Goal: Task Accomplishment & Management: Use online tool/utility

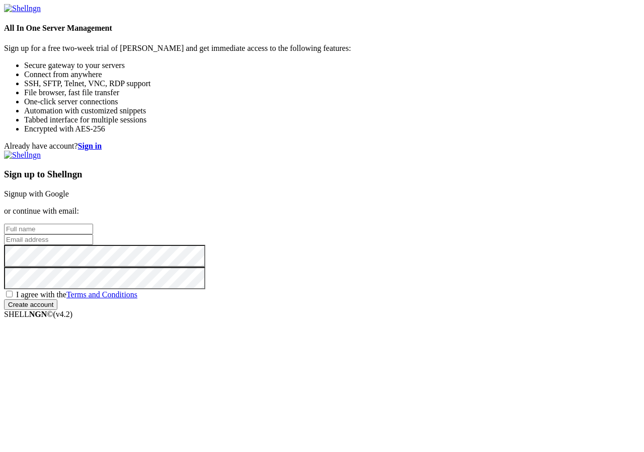
click at [93, 223] on input "text" at bounding box center [48, 228] width 89 height 11
type input "Aleksander Kierzka"
type input "fransuafar@gmail.com"
click at [93, 234] on input "fransuafar@gmail.com" at bounding box center [48, 239] width 89 height 11
click at [137, 299] on span "I agree with the Terms and Conditions" at bounding box center [76, 294] width 121 height 9
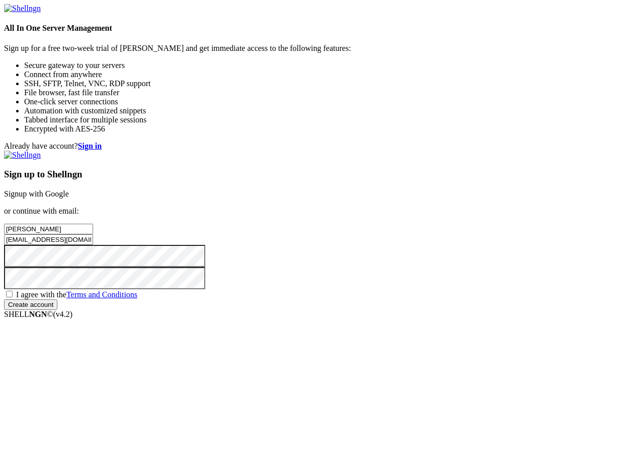
click at [13, 297] on input "I agree with the Terms and Conditions" at bounding box center [9, 293] width 7 height 7
checkbox input "true"
click at [57, 310] on input "Create account" at bounding box center [30, 304] width 53 height 11
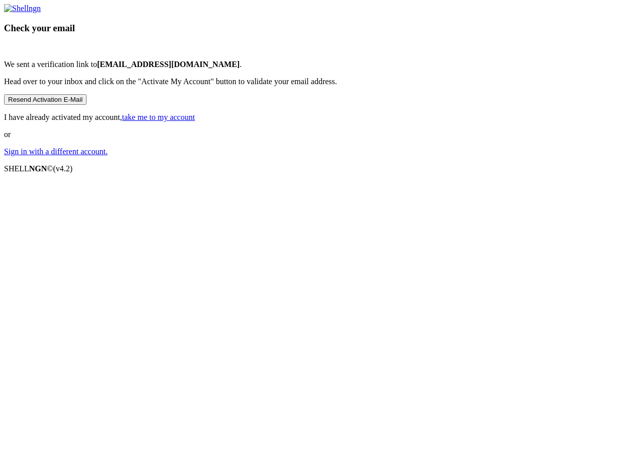
click at [376, 122] on p "I have already activated my account, take me to my account" at bounding box center [322, 117] width 636 height 9
click at [195, 121] on link "take me to my account" at bounding box center [158, 117] width 73 height 9
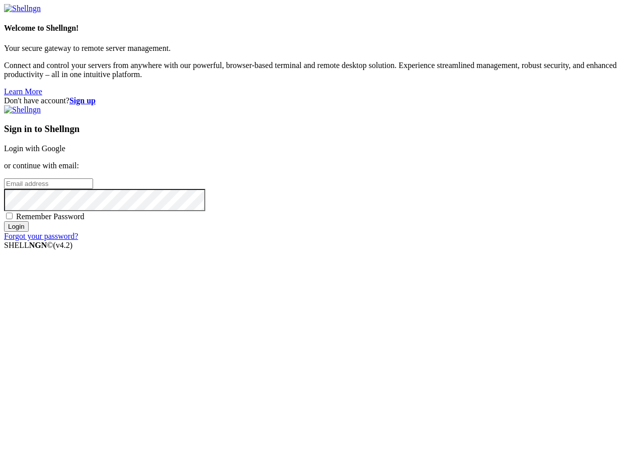
click at [93, 189] on input "email" at bounding box center [48, 183] width 89 height 11
type input "[EMAIL_ADDRESS][DOMAIN_NAME]"
click at [4, 221] on input "Login" at bounding box center [16, 226] width 25 height 11
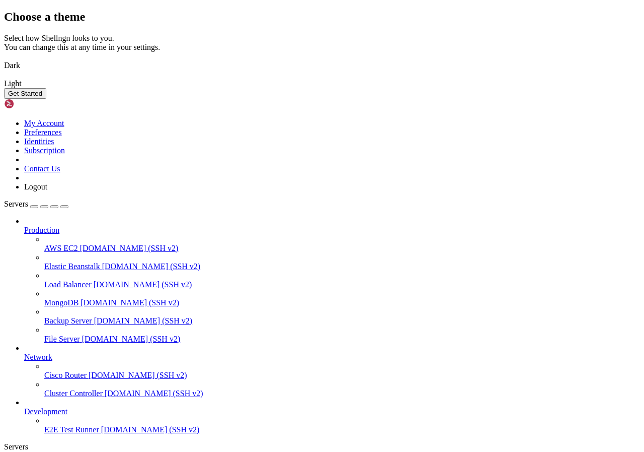
click at [4, 59] on img at bounding box center [4, 59] width 0 height 0
click at [46, 99] on button "Get Started" at bounding box center [25, 93] width 42 height 11
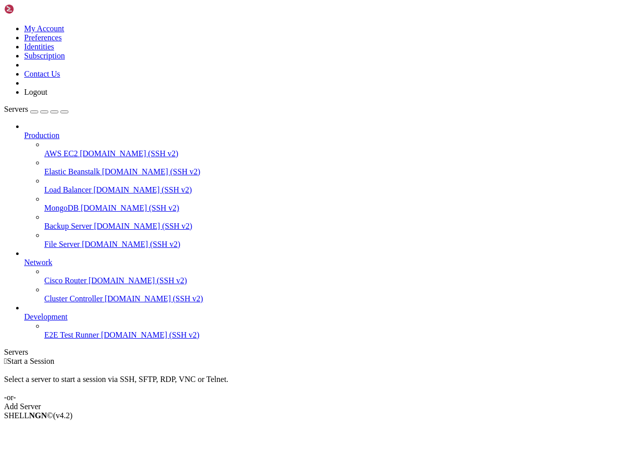
click at [383, 402] on link "Add Server" at bounding box center [322, 406] width 636 height 9
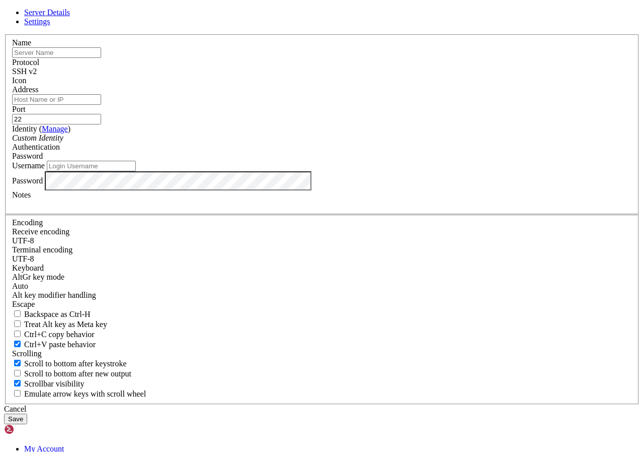
paste input "[TECHNICAL_ID]"
click at [101, 58] on input "[TECHNICAL_ID]" at bounding box center [56, 52] width 89 height 11
type input "[TECHNICAL_ID]"
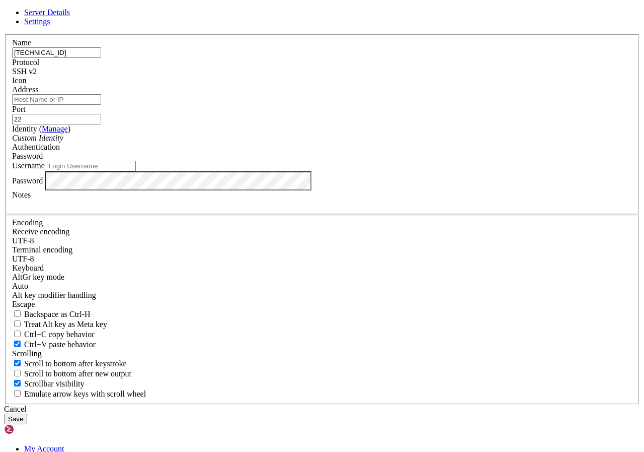
click at [101, 105] on input "Address" at bounding box center [56, 99] width 89 height 11
paste input "[TECHNICAL_ID]"
type input "[TECHNICAL_ID]"
click at [101, 58] on input "[TECHNICAL_ID]" at bounding box center [56, 52] width 89 height 11
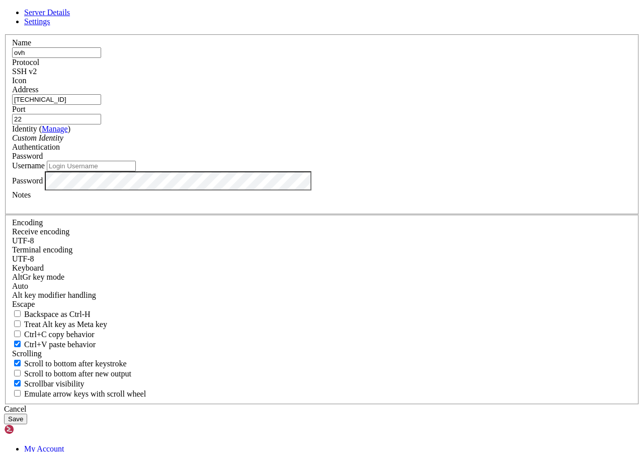
type input "ovh"
click at [136, 171] on input "Username" at bounding box center [91, 166] width 89 height 11
type input "root"
click at [27, 413] on button "Save" at bounding box center [15, 418] width 23 height 11
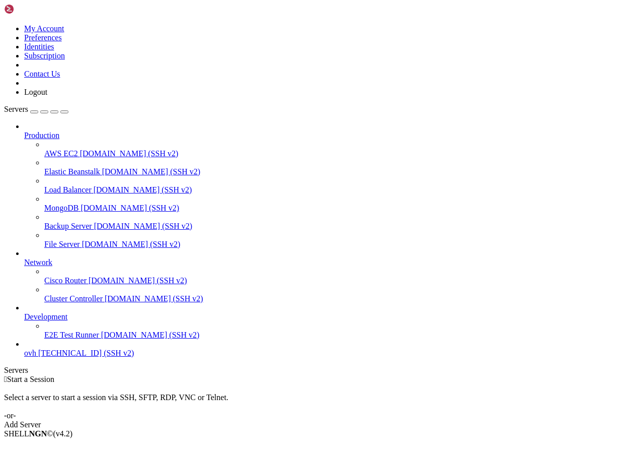
click at [36, 357] on span "ovh" at bounding box center [30, 352] width 12 height 9
click at [84, 357] on span "[TECHNICAL_ID] (SSH v2)" at bounding box center [86, 352] width 96 height 9
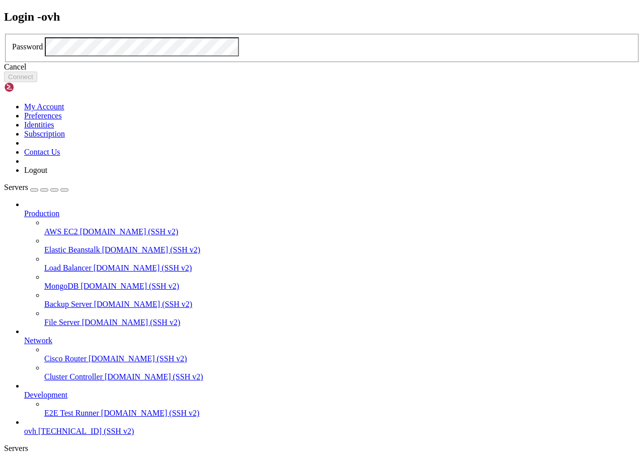
click at [316, 71] on div "Cancel" at bounding box center [322, 66] width 636 height 9
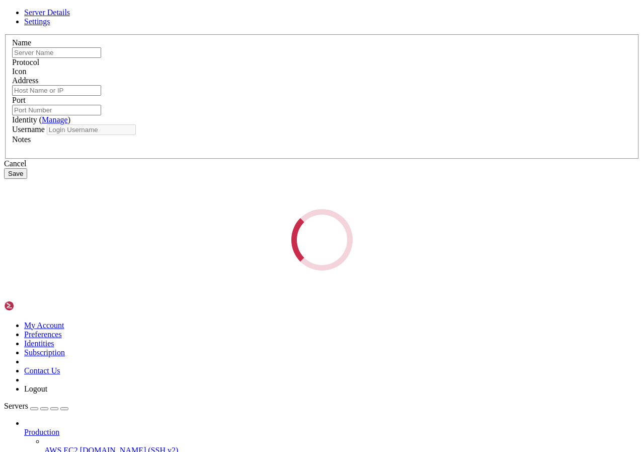
type input "ovh"
type input "[TECHNICAL_ID]"
type input "22"
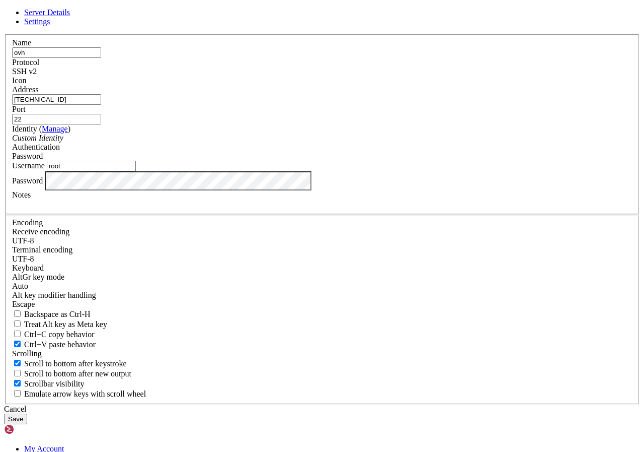
click at [136, 171] on input "root" at bounding box center [91, 166] width 89 height 11
type input "debian"
click at [27, 413] on button "Save" at bounding box center [15, 418] width 23 height 11
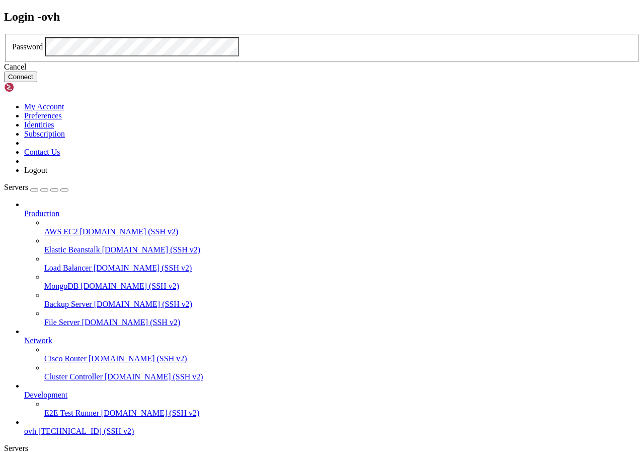
click button "Connect" at bounding box center [20, 76] width 33 height 11
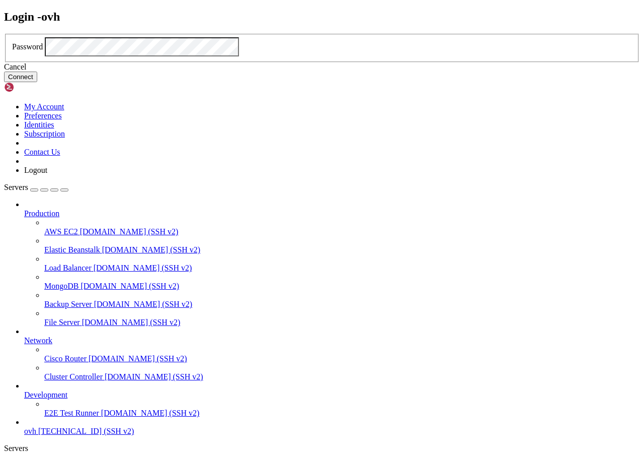
click button "Connect" at bounding box center [20, 76] width 33 height 11
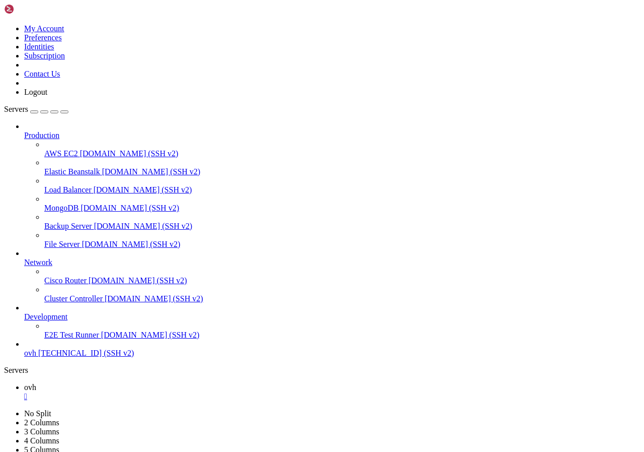
scroll to position [2396, 0]
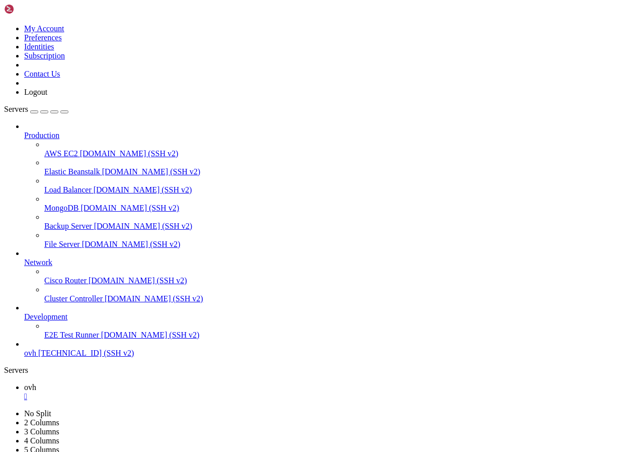
click at [4, 24] on icon at bounding box center [4, 24] width 0 height 0
click at [64, 112] on icon "button" at bounding box center [64, 112] width 0 height 0
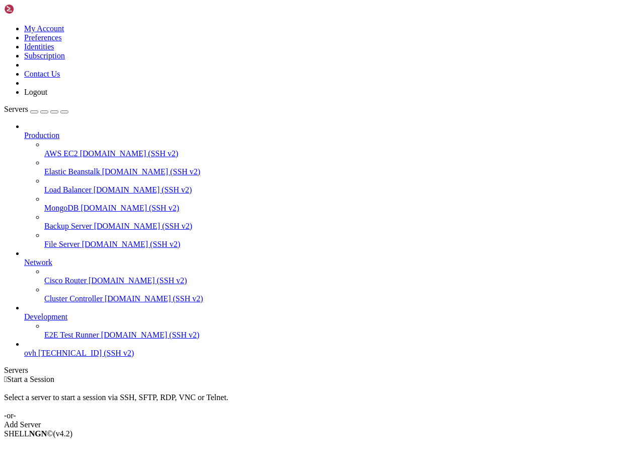
click at [68, 357] on span "[TECHNICAL_ID] (SSH v2)" at bounding box center [86, 352] width 96 height 9
click at [90, 357] on span "[TECHNICAL_ID] (SSH v2)" at bounding box center [86, 352] width 96 height 9
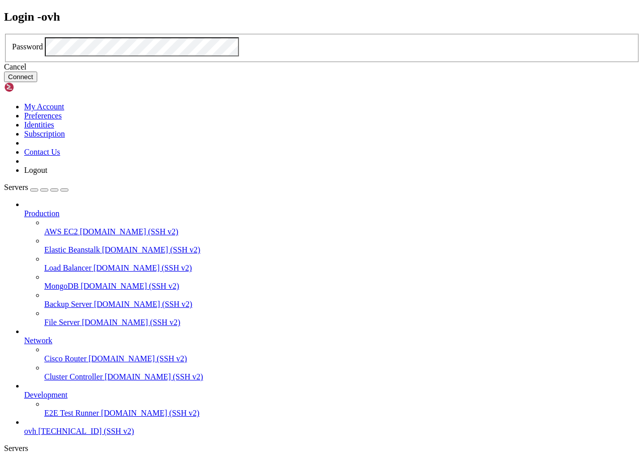
click button "Connect" at bounding box center [20, 76] width 33 height 11
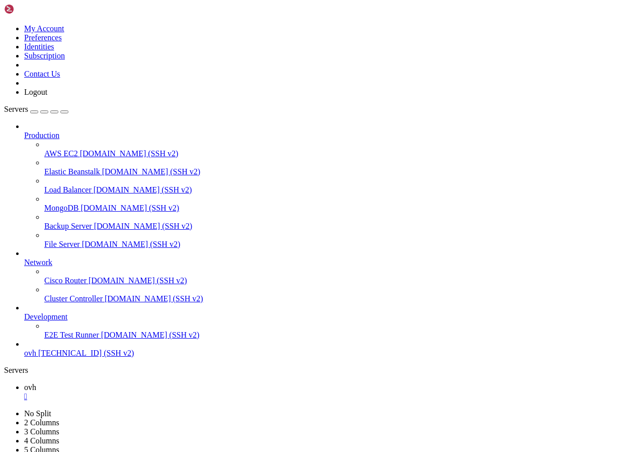
scroll to position [4433, 0]
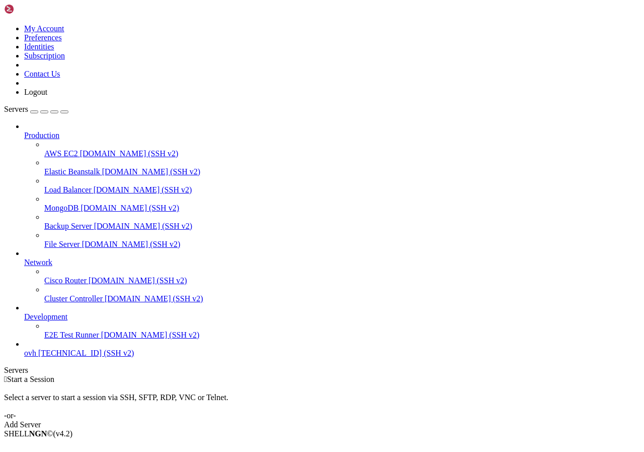
click at [33, 357] on span "ovh" at bounding box center [30, 352] width 12 height 9
click at [24, 348] on icon at bounding box center [24, 348] width 0 height 0
click at [36, 357] on span "ovh" at bounding box center [30, 352] width 12 height 9
click at [52, 357] on span "[TECHNICAL_ID] (SSH v2)" at bounding box center [86, 352] width 96 height 9
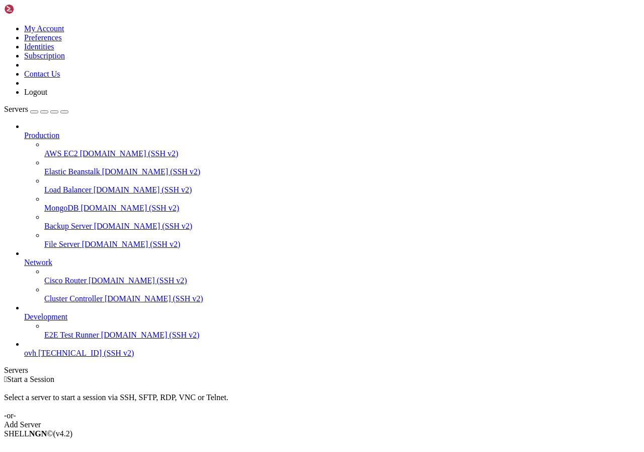
click at [52, 357] on span "[TECHNICAL_ID] (SSH v2)" at bounding box center [86, 352] width 96 height 9
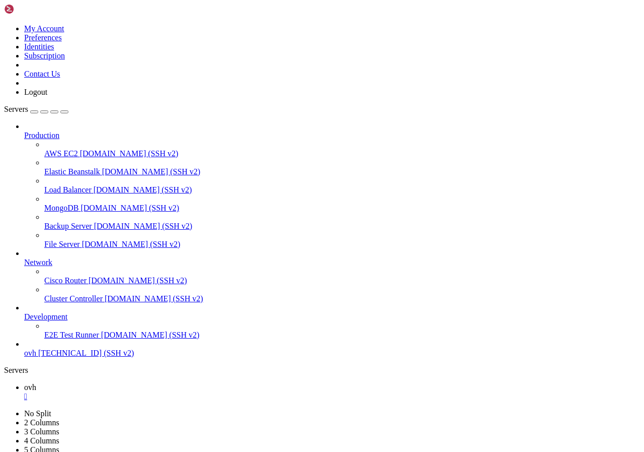
click at [52, 357] on span "[TECHNICAL_ID] (SSH v2)" at bounding box center [86, 352] width 96 height 9
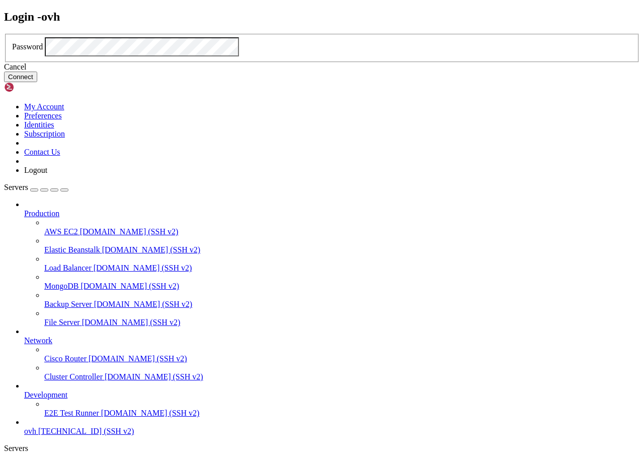
click button "Connect" at bounding box center [20, 76] width 33 height 11
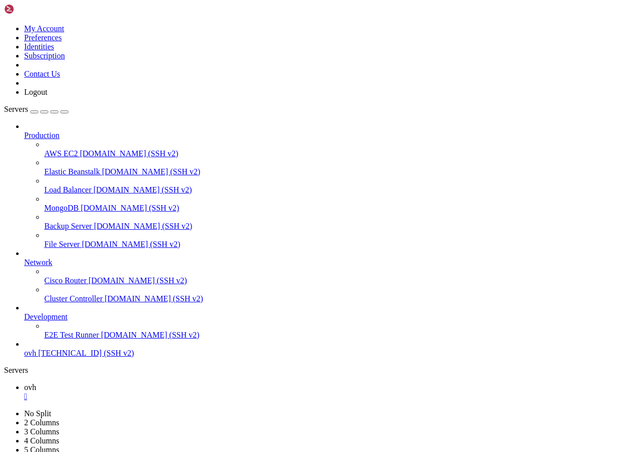
scroll to position [25416, 0]
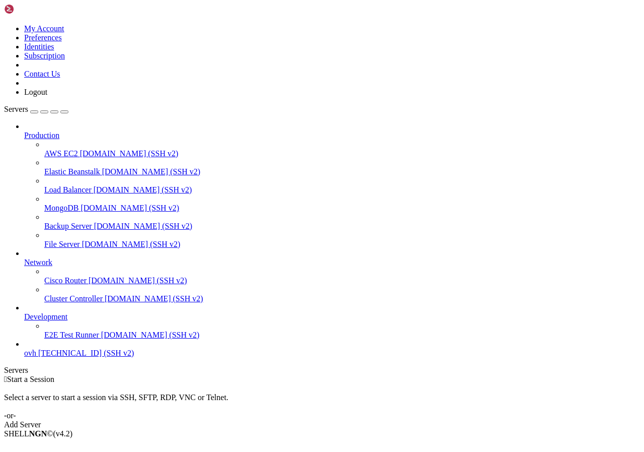
click at [32, 357] on span "ovh" at bounding box center [30, 352] width 12 height 9
click at [36, 357] on span "ovh" at bounding box center [30, 352] width 12 height 9
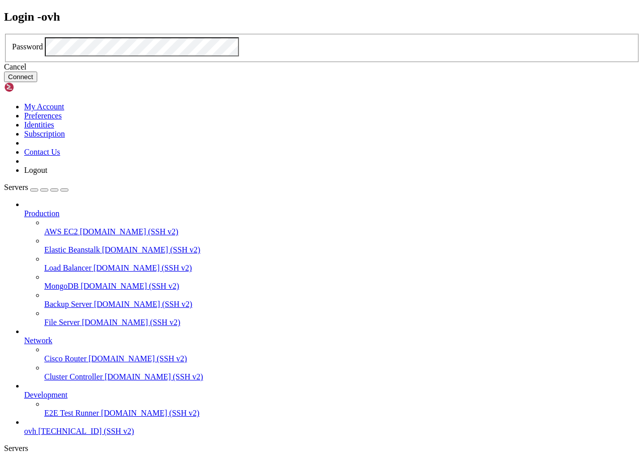
click button "Connect" at bounding box center [20, 76] width 33 height 11
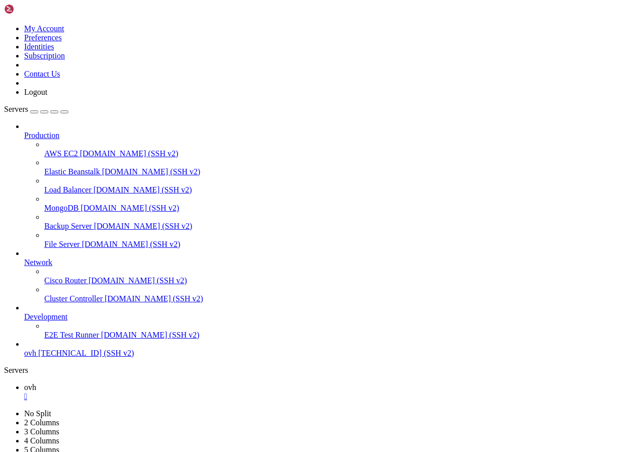
scroll to position [667, 0]
drag, startPoint x: 118, startPoint y: 914, endPoint x: 170, endPoint y: 908, distance: 52.2
copy x-row "theunraveler"
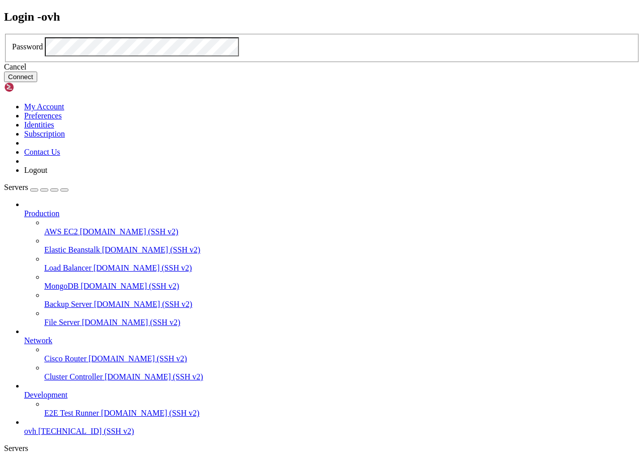
click button "Connect" at bounding box center [20, 76] width 33 height 11
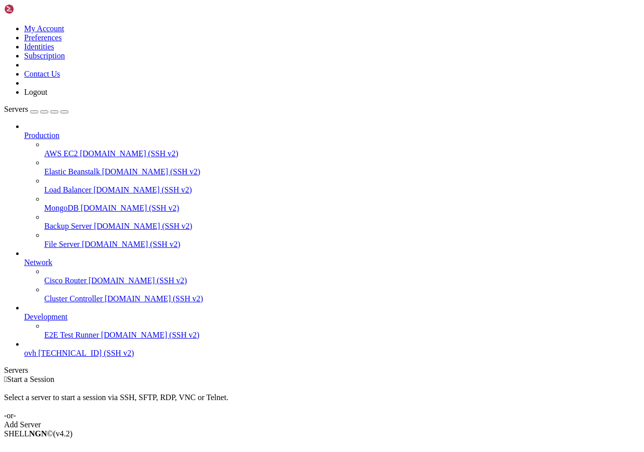
click at [29, 357] on link "ovh [TECHNICAL_ID] (SSH v2)" at bounding box center [332, 352] width 616 height 9
drag, startPoint x: 18, startPoint y: 35, endPoint x: 69, endPoint y: 30, distance: 51.6
click at [19, 105] on span "Servers" at bounding box center [16, 109] width 24 height 9
click at [64, 112] on icon "button" at bounding box center [64, 112] width 0 height 0
click at [10, 365] on div "Servers" at bounding box center [322, 369] width 636 height 9
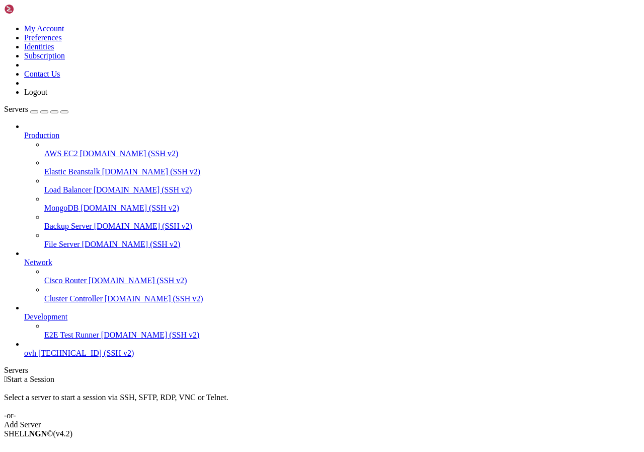
click at [44, 357] on span "[TECHNICAL_ID] (SSH v2)" at bounding box center [86, 352] width 96 height 9
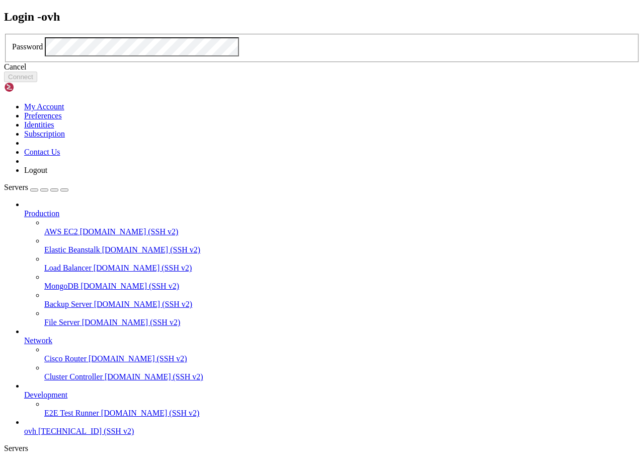
click at [119, 32] on div "Login - ovh Password Cancel Connect" at bounding box center [322, 46] width 636 height 72
click button "Connect" at bounding box center [20, 76] width 33 height 11
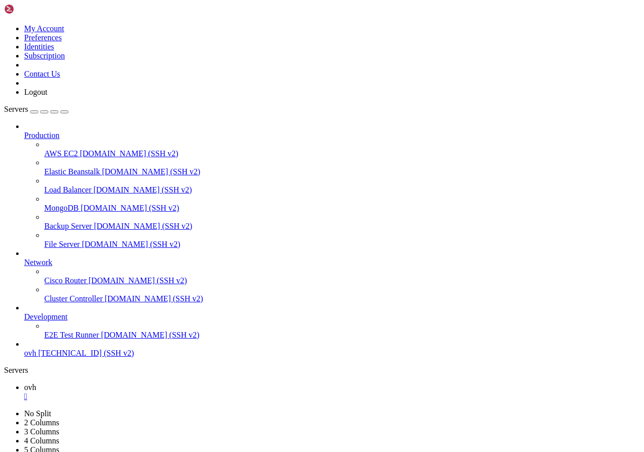
click at [64, 112] on icon "button" at bounding box center [64, 112] width 0 height 0
drag, startPoint x: 190, startPoint y: 927, endPoint x: 0, endPoint y: 822, distance: 217.2
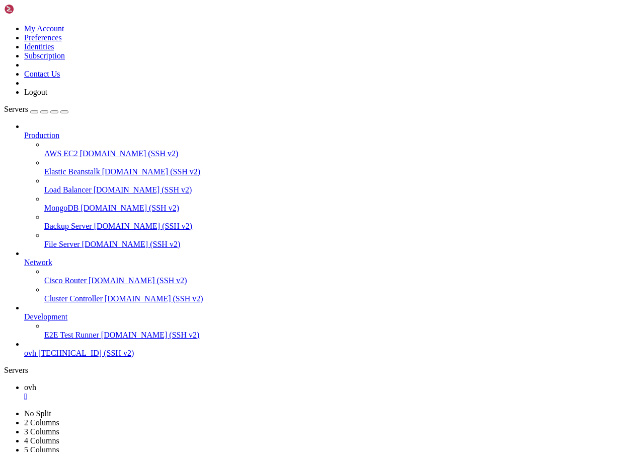
drag, startPoint x: 105, startPoint y: 937, endPoint x: 7, endPoint y: 819, distance: 153.7
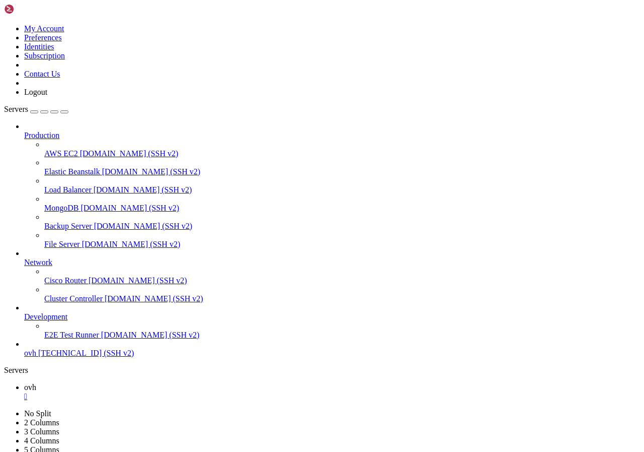
drag, startPoint x: 150, startPoint y: 942, endPoint x: 61, endPoint y: 874, distance: 112.0
drag, startPoint x: 7, startPoint y: 823, endPoint x: 213, endPoint y: 922, distance: 228.8
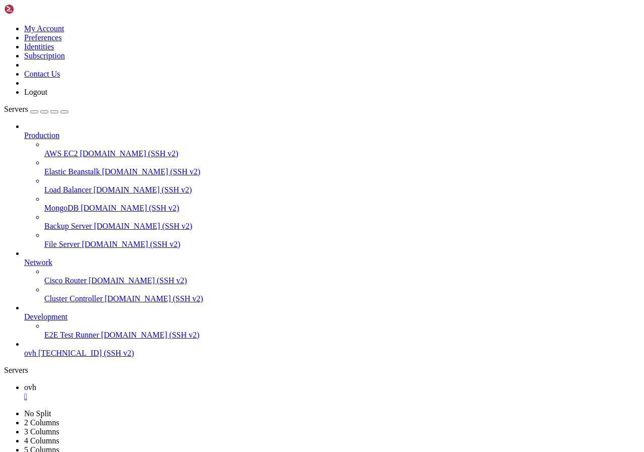
drag, startPoint x: 213, startPoint y: 922, endPoint x: 33, endPoint y: 841, distance: 197.6
drag, startPoint x: 29, startPoint y: 824, endPoint x: 172, endPoint y: 935, distance: 181.1
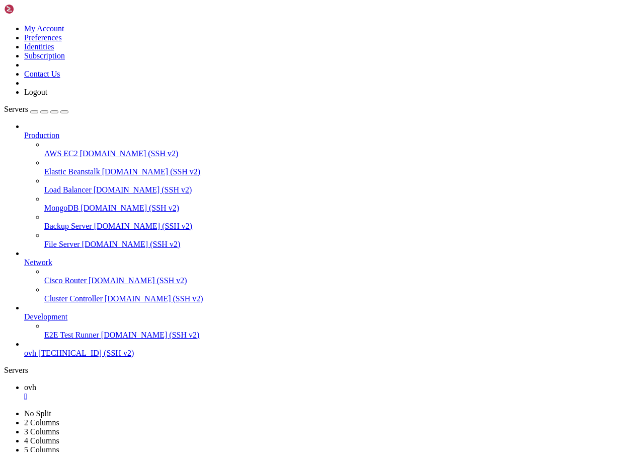
scroll to position [274, 0]
copy div "211M drwxr-xr-x 2 debian debian 4.0K Jul 25 11:42 . drwxr-xr-x 5 debian debian …"
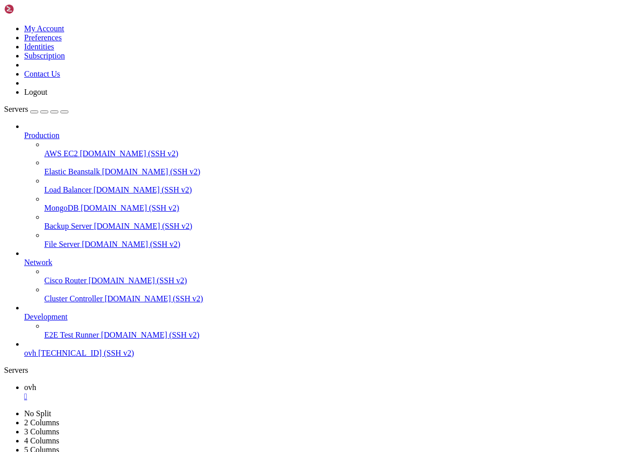
scroll to position [1155, 0]
drag, startPoint x: 160, startPoint y: 700, endPoint x: 165, endPoint y: 703, distance: 5.6
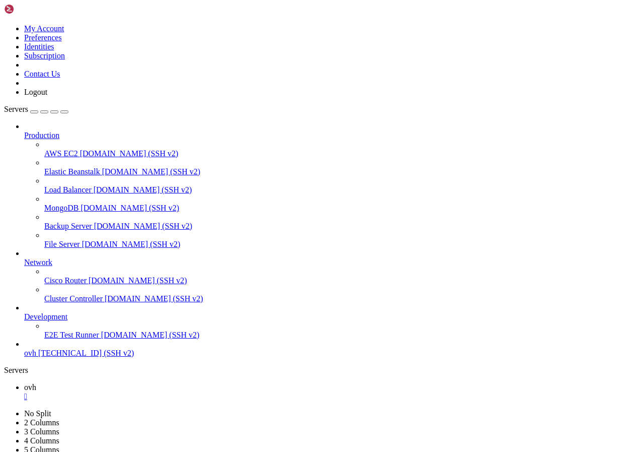
scroll to position [3526, 0]
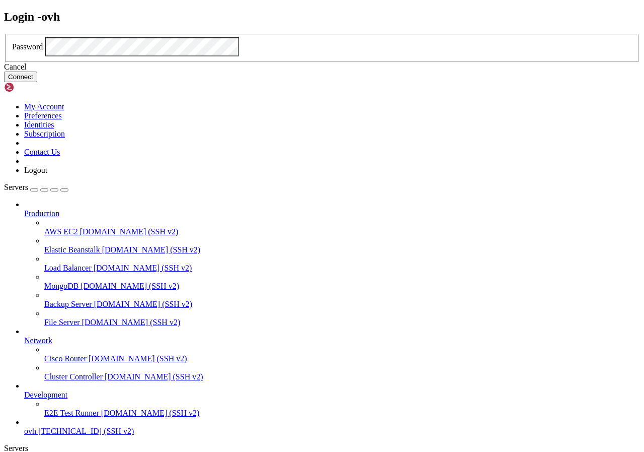
click button "Connect" at bounding box center [20, 76] width 33 height 11
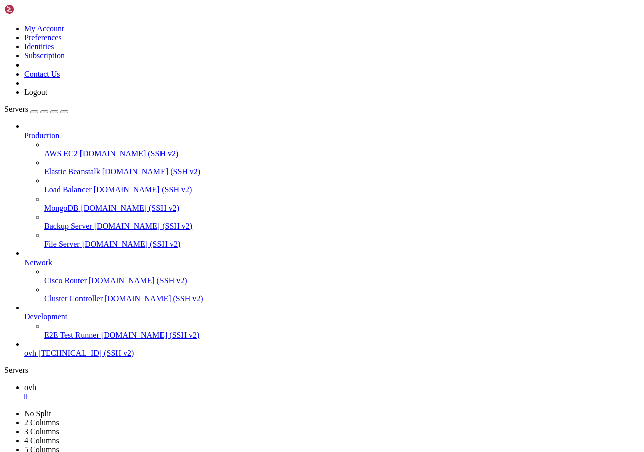
scroll to position [4056, 0]
drag, startPoint x: 189, startPoint y: 929, endPoint x: 5, endPoint y: 928, distance: 184.2
drag, startPoint x: 258, startPoint y: 942, endPoint x: 258, endPoint y: 935, distance: 7.0
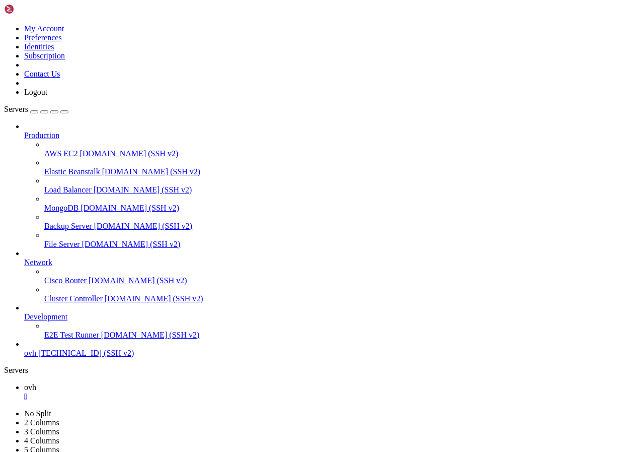
drag, startPoint x: 256, startPoint y: 929, endPoint x: 9, endPoint y: 930, distance: 247.2
copy x-row "srw-rw---- 1 root root 0 Sep 3 16:55 /var/run/docker.sock"
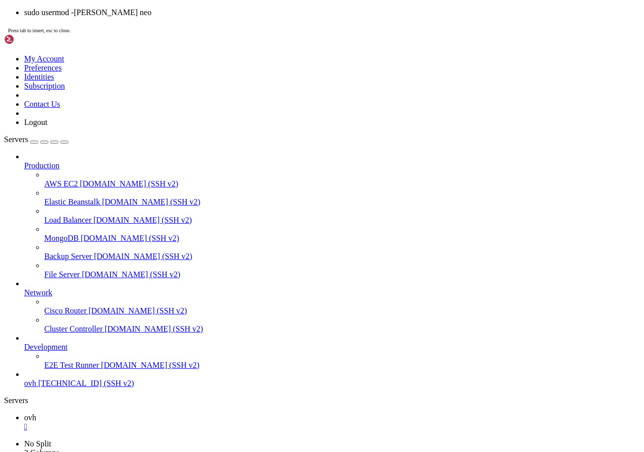
scroll to position [4142, 0]
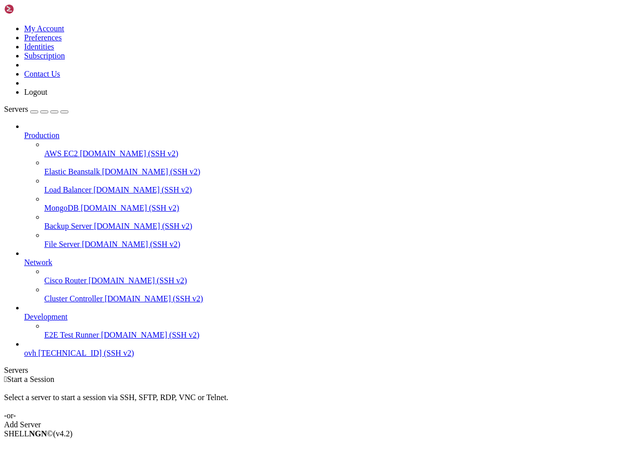
click at [35, 357] on span "ovh" at bounding box center [30, 352] width 12 height 9
click at [32, 357] on span "ovh" at bounding box center [30, 352] width 12 height 9
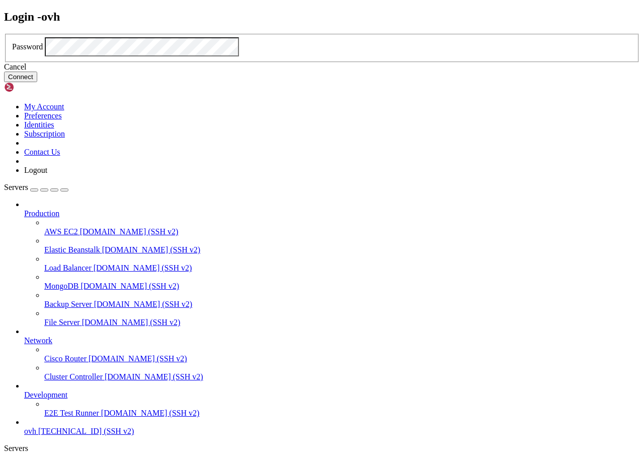
click button "Connect" at bounding box center [20, 76] width 33 height 11
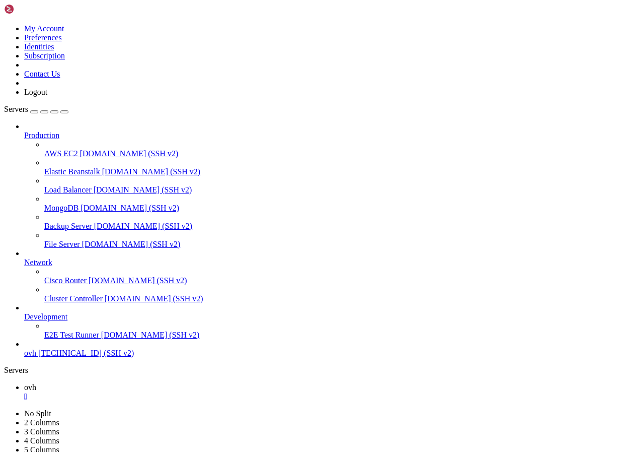
scroll to position [103, 0]
drag, startPoint x: 209, startPoint y: 902, endPoint x: 206, endPoint y: 888, distance: 14.4
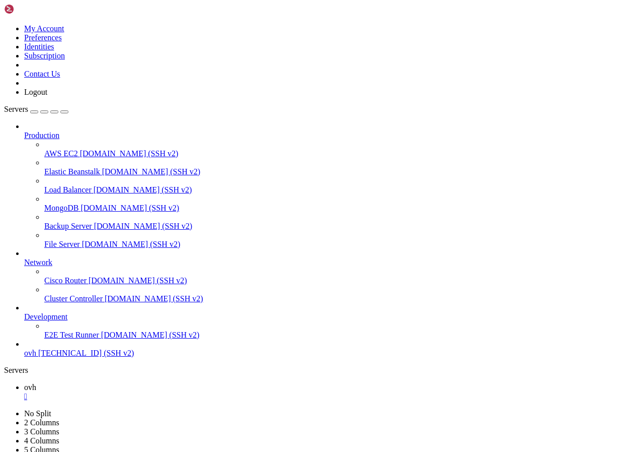
scroll to position [1070, 0]
drag, startPoint x: 164, startPoint y: 914, endPoint x: 8, endPoint y: 776, distance: 207.9
copy div "1: lo: <LOOPBACK,UP,LOWER_UP> mtu 65536 qdisc noqueue state UNKNOWN group defau…"
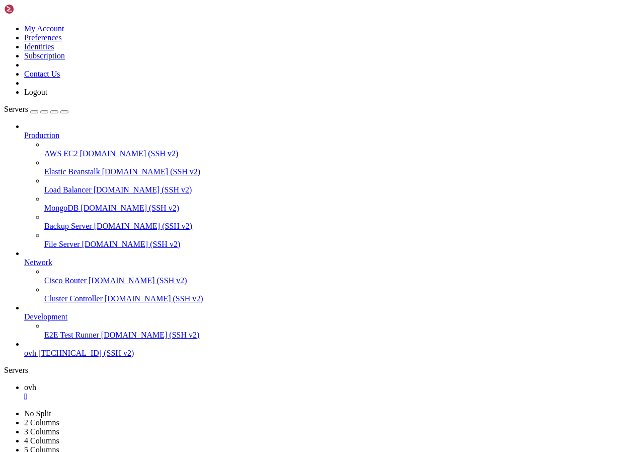
drag, startPoint x: 154, startPoint y: 910, endPoint x: 145, endPoint y: 858, distance: 52.5
